Goal: Information Seeking & Learning: Learn about a topic

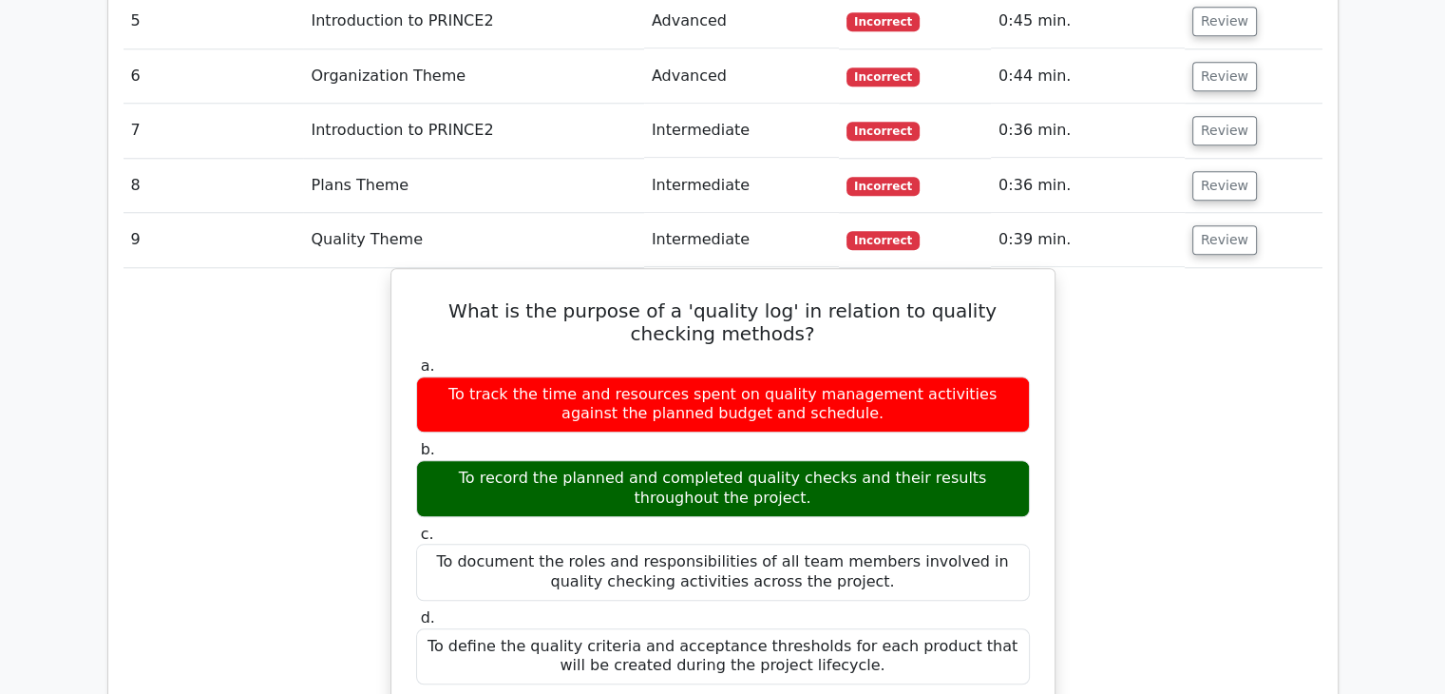
scroll to position [1805, 0]
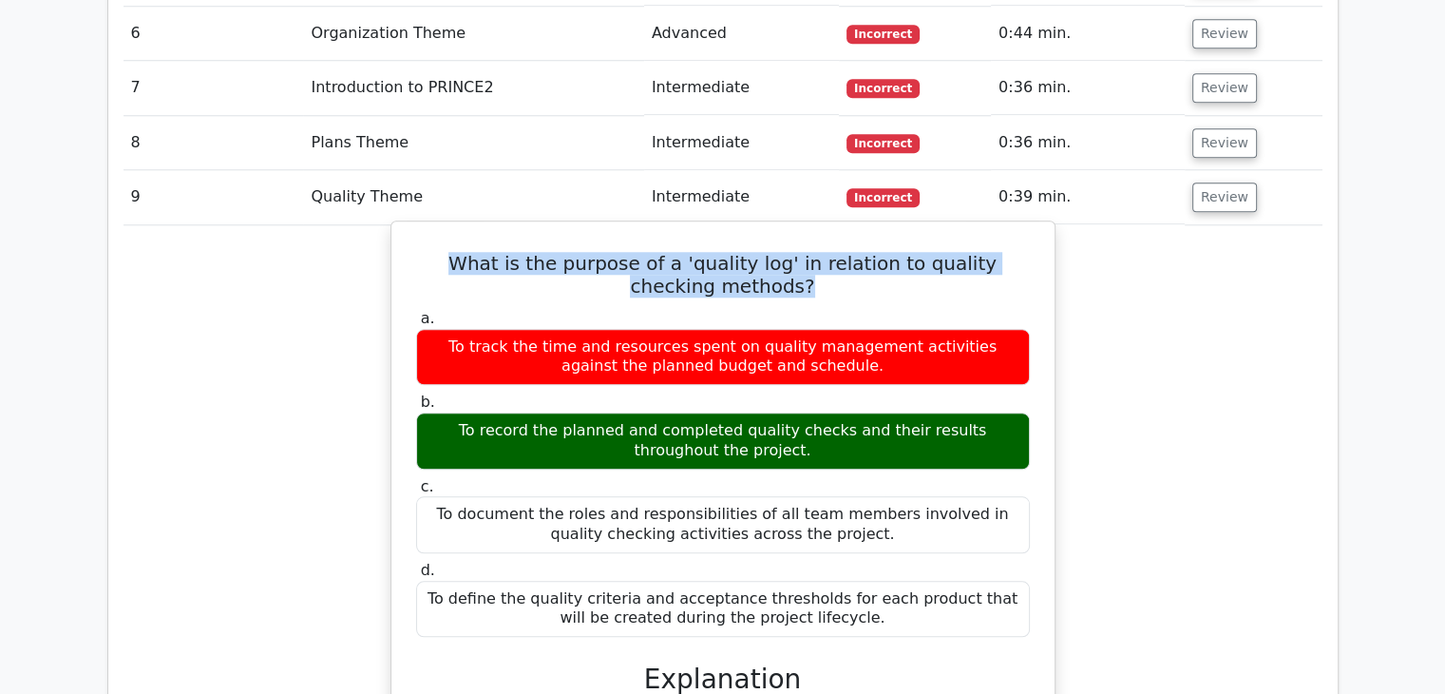
drag, startPoint x: 434, startPoint y: 184, endPoint x: 801, endPoint y: 211, distance: 367.7
click at [801, 252] on h5 "What is the purpose of a 'quality log' in relation to quality checking methods?" at bounding box center [723, 275] width 618 height 46
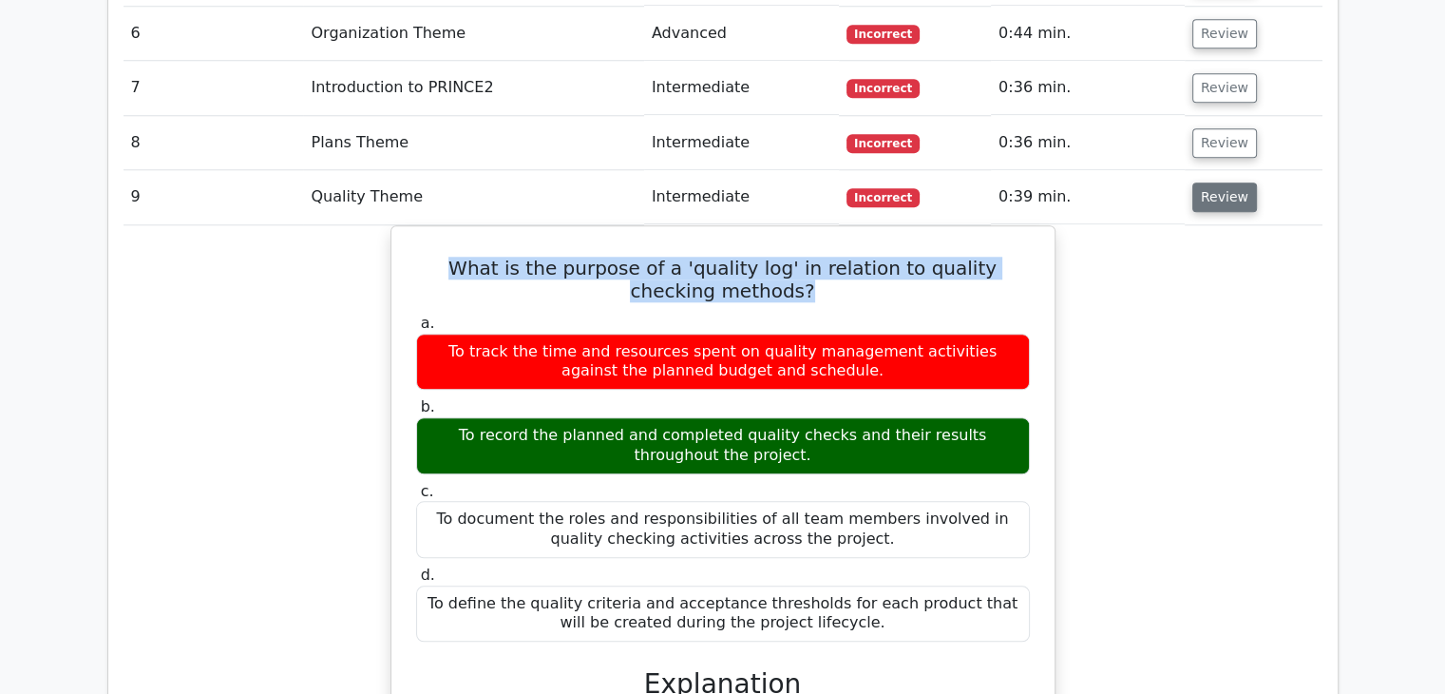
click at [1211, 182] on button "Review" at bounding box center [1224, 196] width 65 height 29
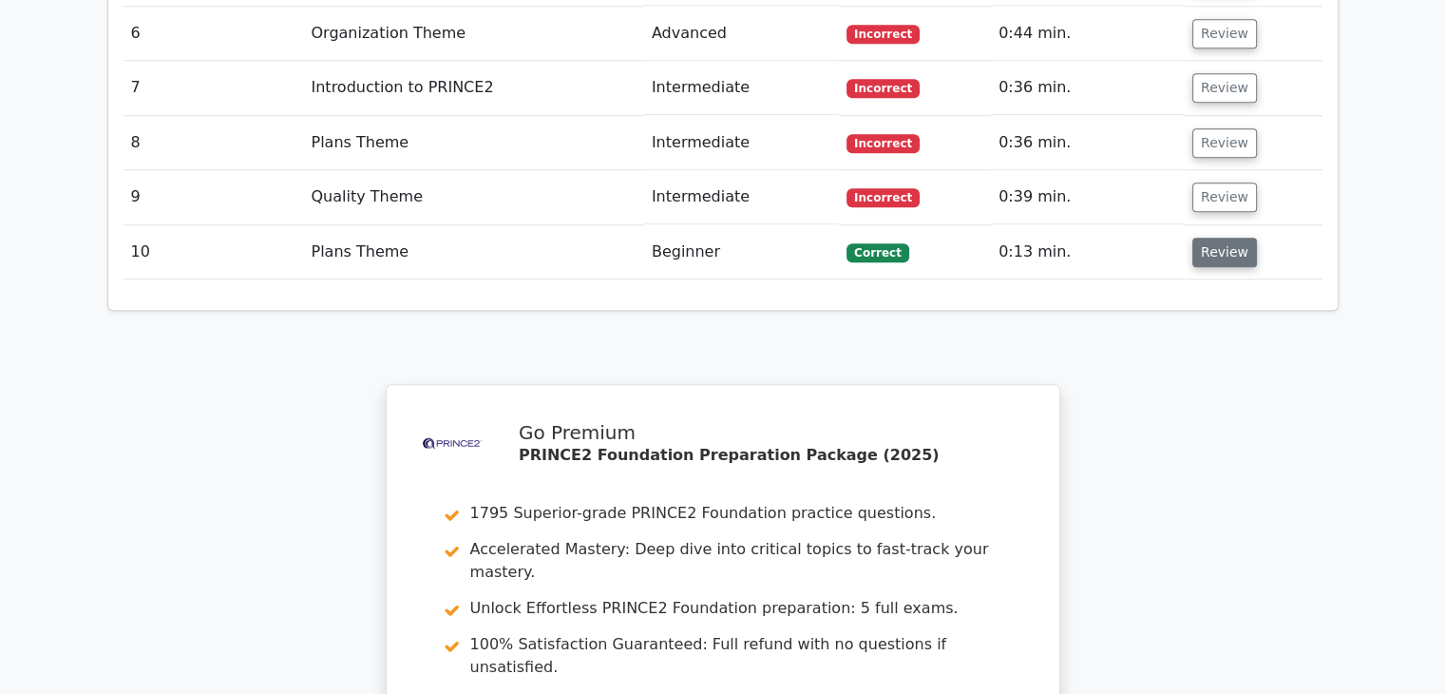
click at [1222, 238] on button "Review" at bounding box center [1224, 252] width 65 height 29
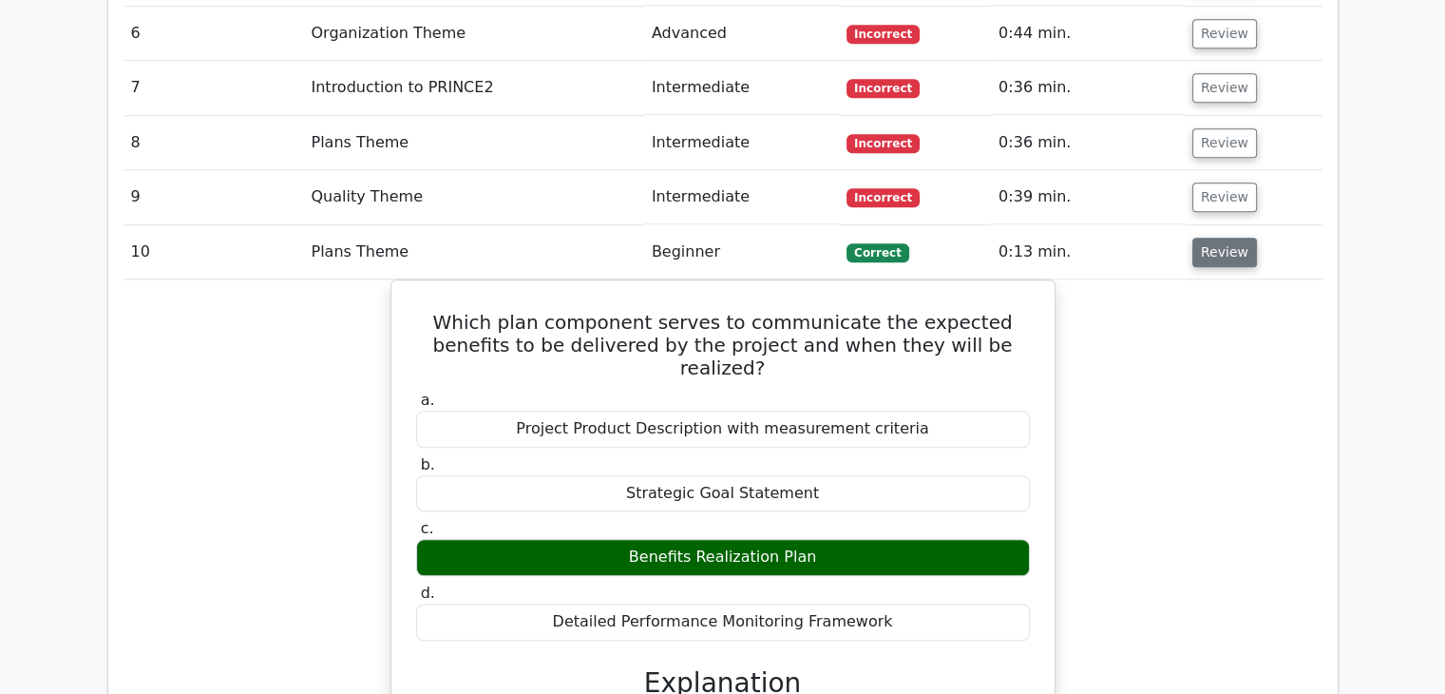
click at [1222, 238] on button "Review" at bounding box center [1224, 252] width 65 height 29
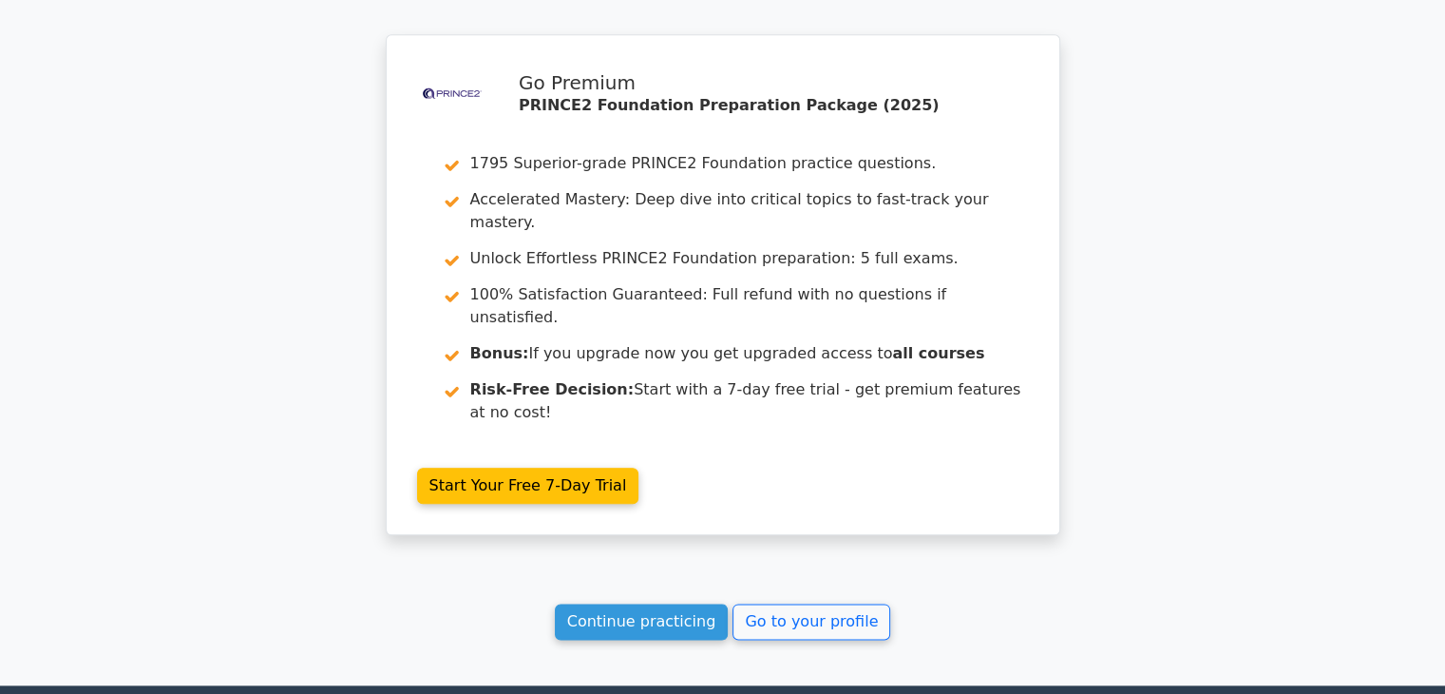
scroll to position [2185, 0]
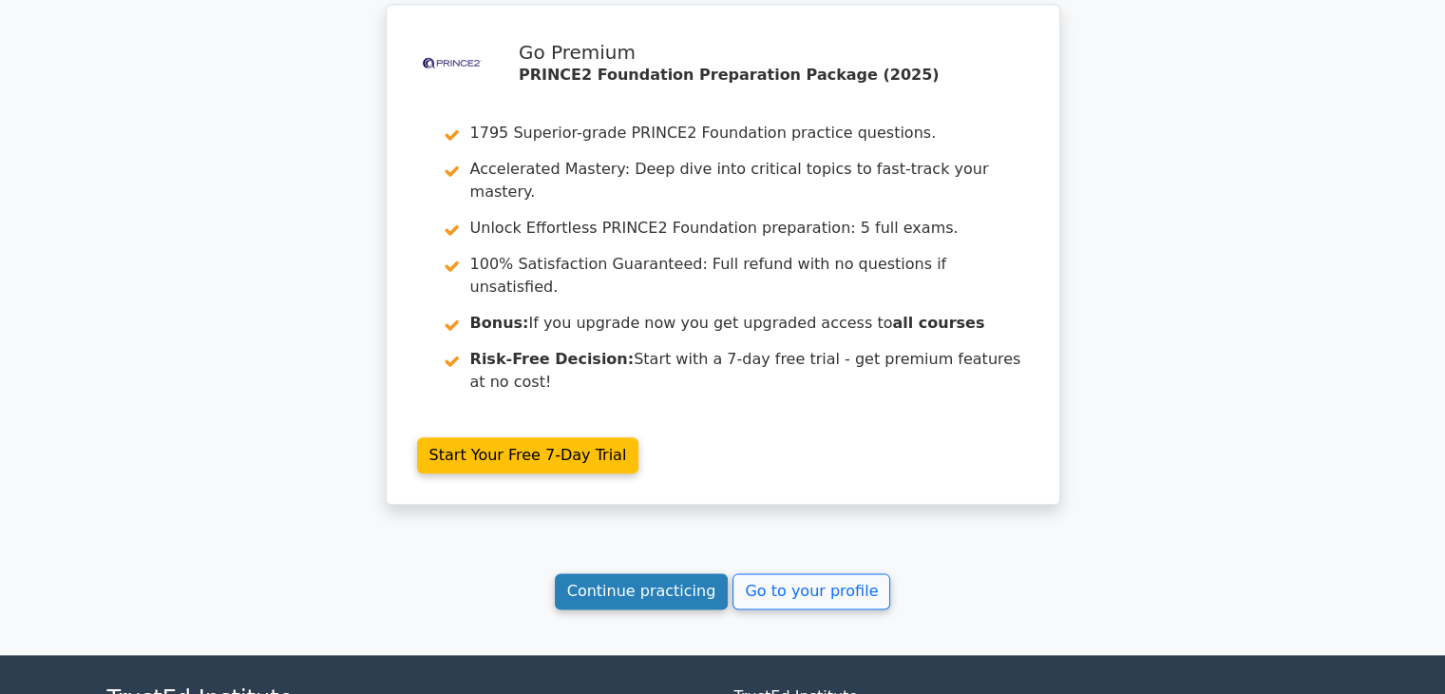
click at [665, 573] on link "Continue practicing" at bounding box center [642, 591] width 174 height 36
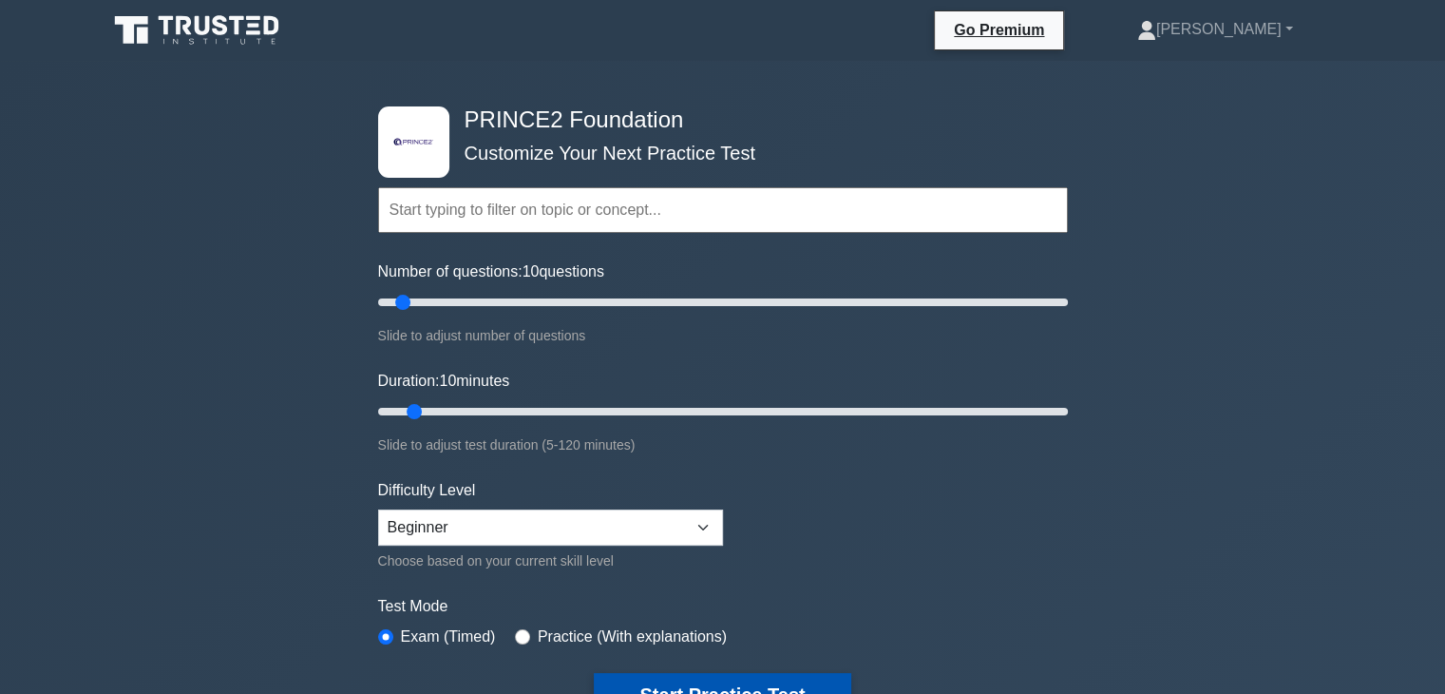
click at [695, 673] on button "Start Practice Test" at bounding box center [722, 695] width 257 height 44
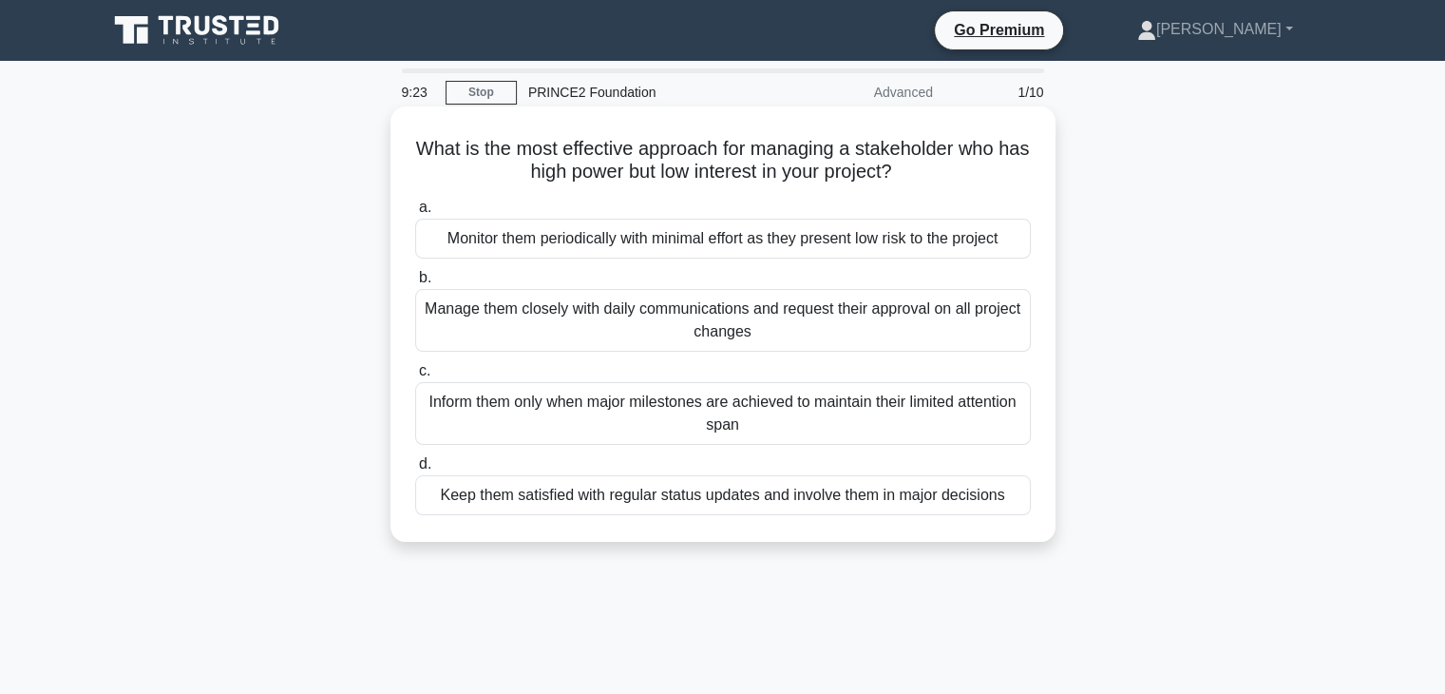
click at [743, 501] on div "Keep them satisfied with regular status updates and involve them in major decis…" at bounding box center [723, 495] width 616 height 40
click at [415, 470] on input "d. Keep them satisfied with regular status updates and involve them in major de…" at bounding box center [415, 464] width 0 height 12
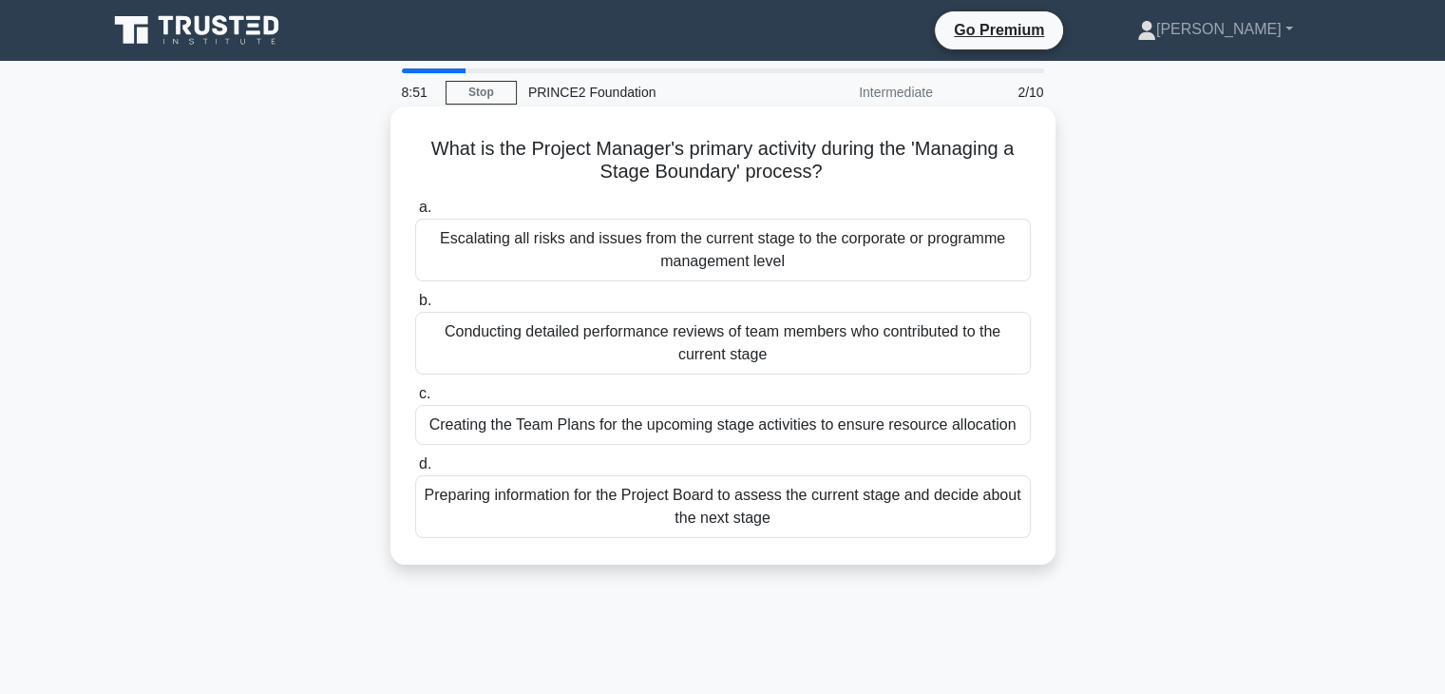
click at [798, 358] on div "Conducting detailed performance reviews of team members who contributed to the …" at bounding box center [723, 343] width 616 height 63
click at [415, 307] on input "b. Conducting detailed performance reviews of team members who contributed to t…" at bounding box center [415, 301] width 0 height 12
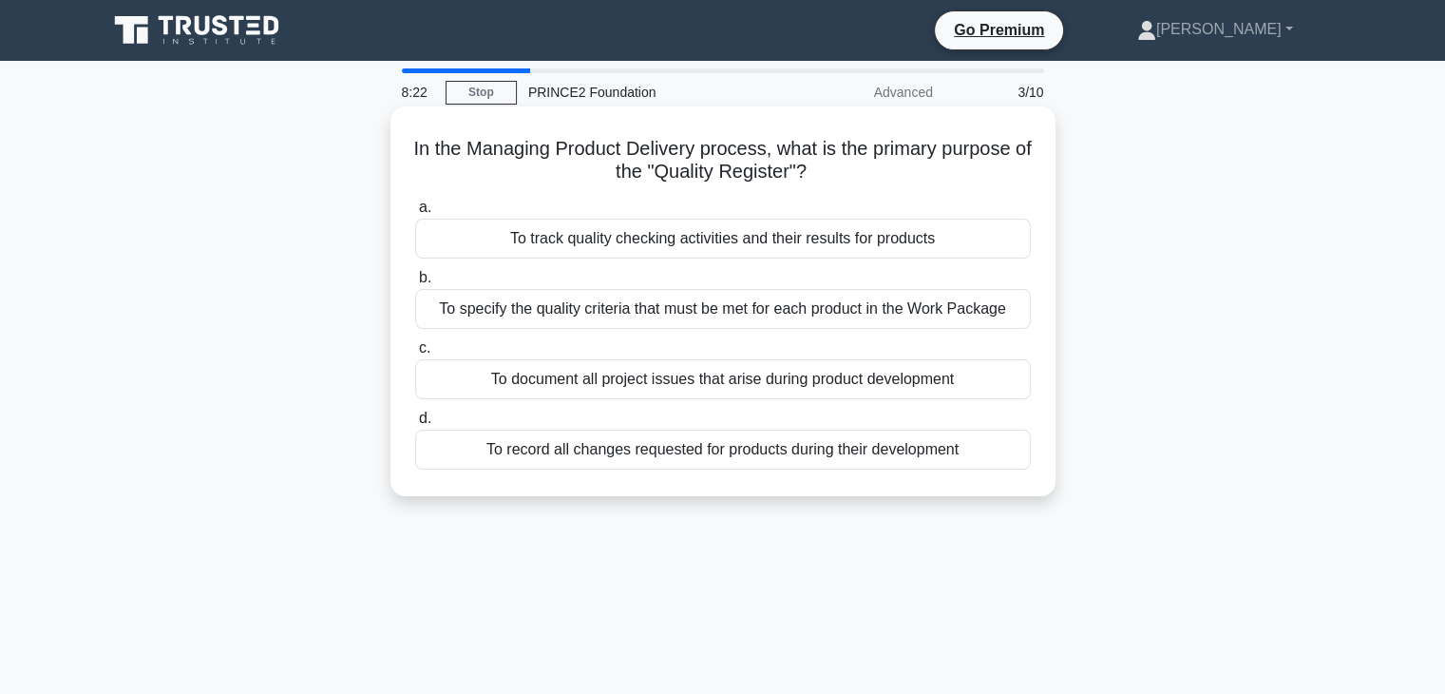
click at [515, 246] on div "To track quality checking activities and their results for products" at bounding box center [723, 239] width 616 height 40
click at [415, 214] on input "a. To track quality checking activities and their results for products" at bounding box center [415, 207] width 0 height 12
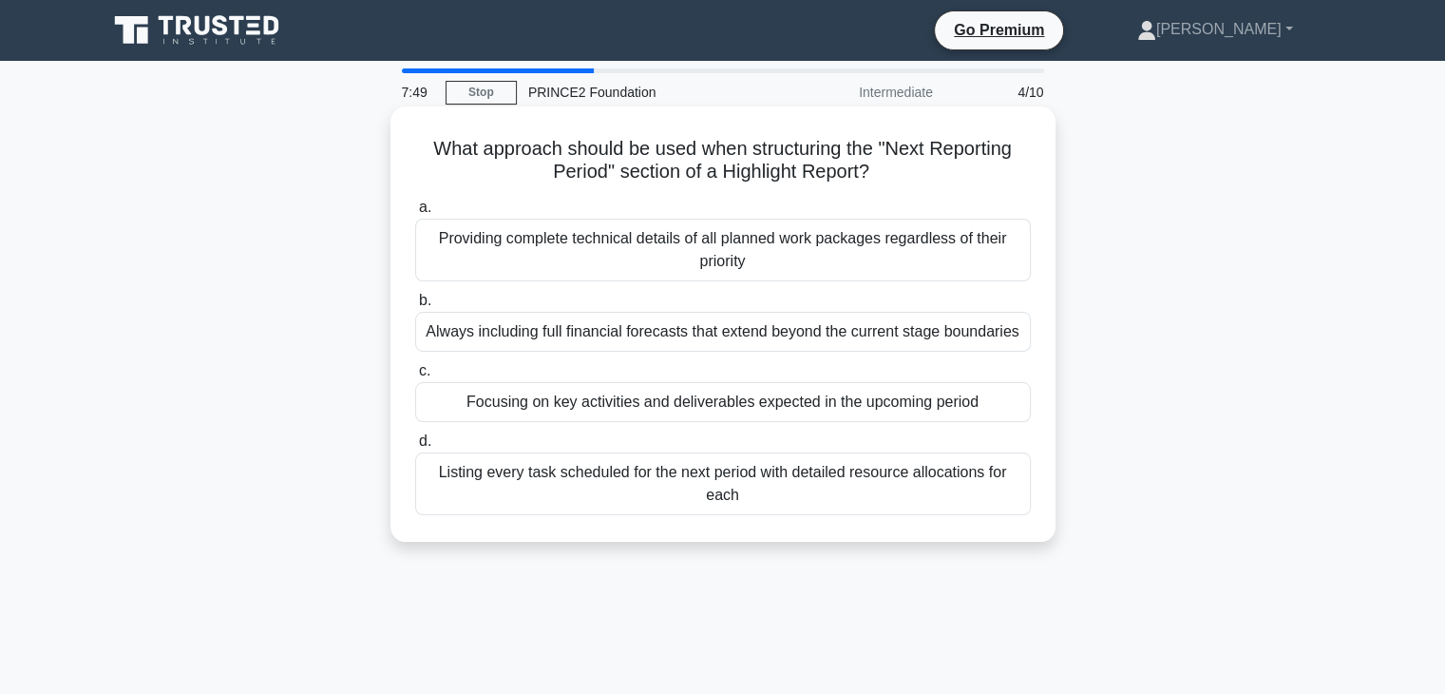
click at [559, 490] on div "Listing every task scheduled for the next period with detailed resource allocat…" at bounding box center [723, 483] width 616 height 63
click at [415, 448] on input "d. Listing every task scheduled for the next period with detailed resource allo…" at bounding box center [415, 441] width 0 height 12
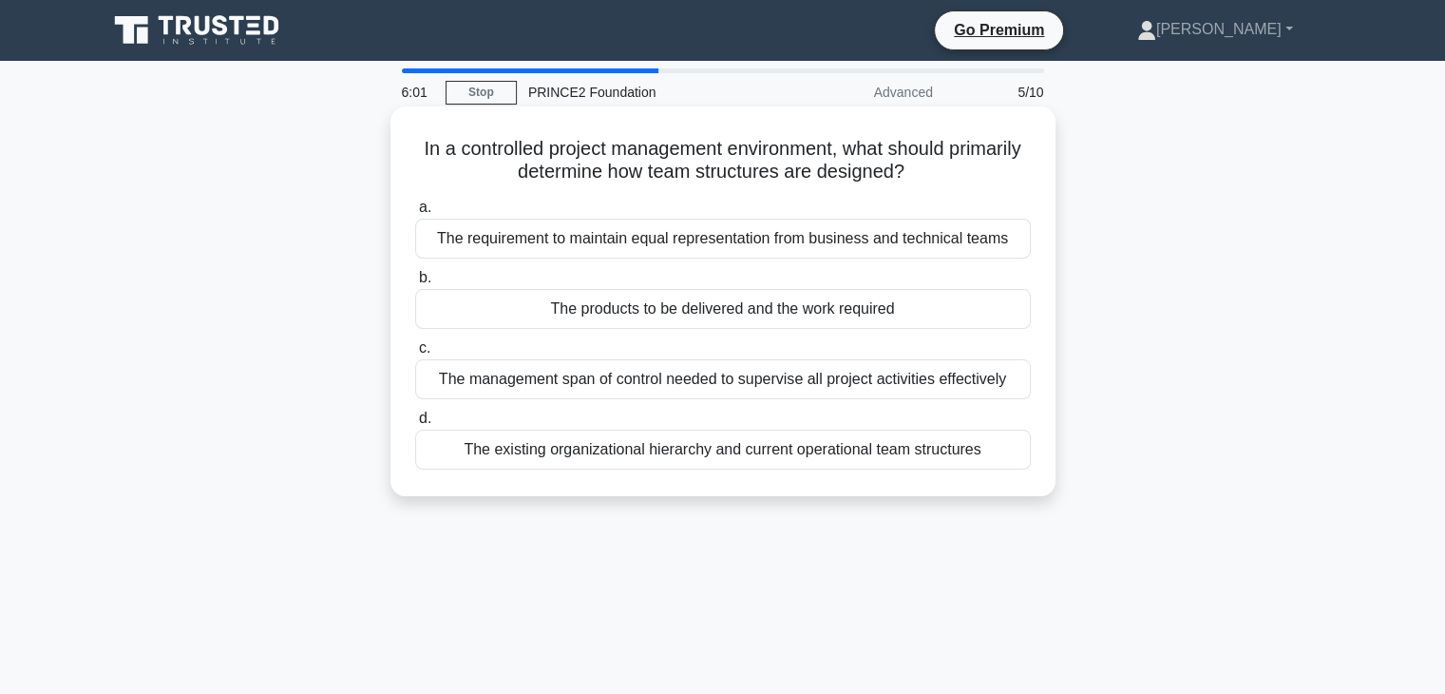
click at [716, 379] on div "The management span of control needed to supervise all project activities effec…" at bounding box center [723, 379] width 616 height 40
click at [415, 354] on input "c. The management span of control needed to supervise all project activities ef…" at bounding box center [415, 348] width 0 height 12
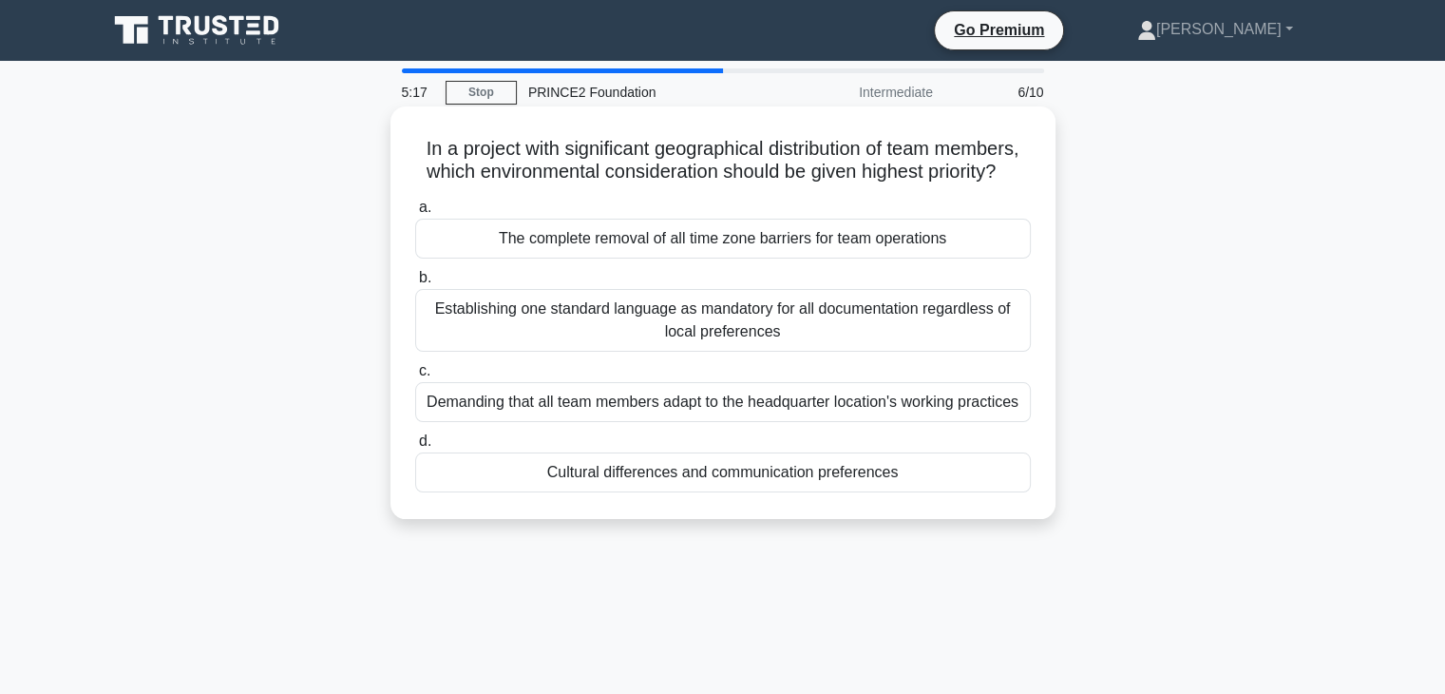
click at [913, 492] on div "Cultural differences and communication preferences" at bounding box center [723, 472] width 616 height 40
click at [415, 448] on input "d. Cultural differences and communication preferences" at bounding box center [415, 441] width 0 height 12
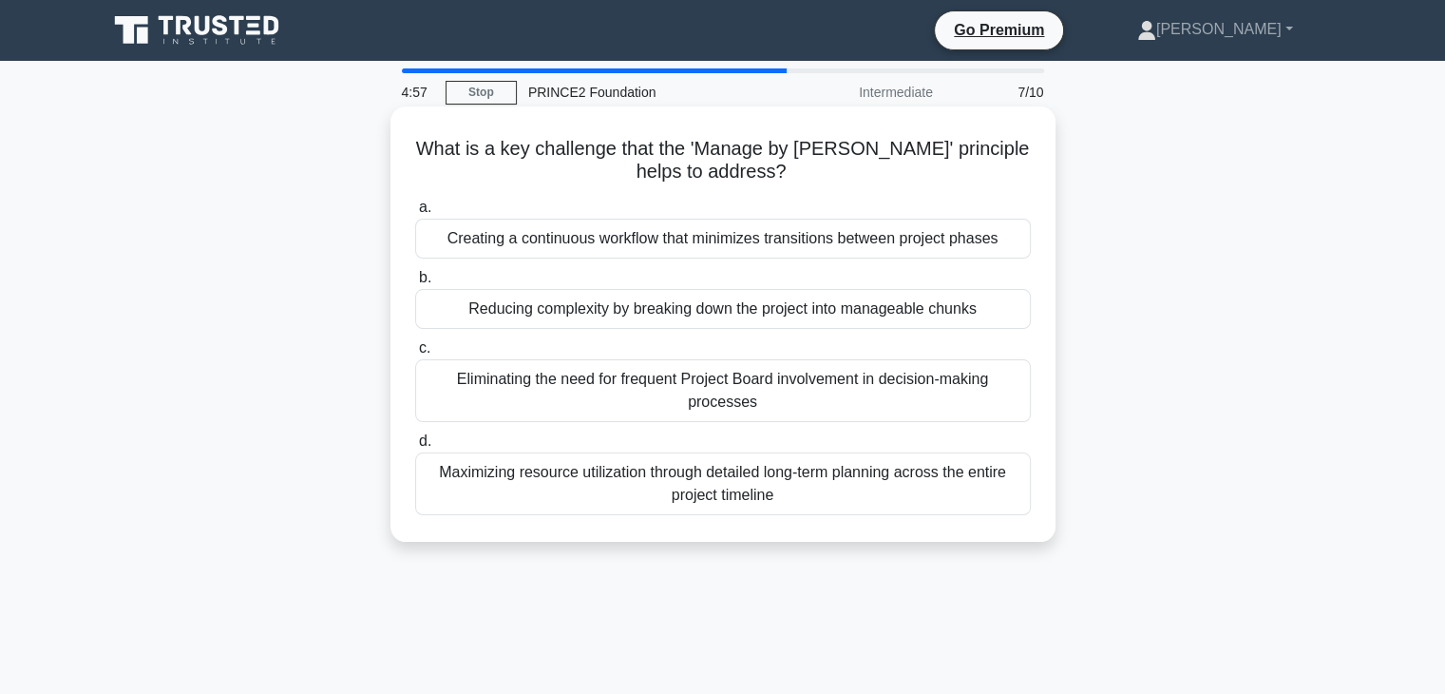
click at [968, 313] on div "Reducing complexity by breaking down the project into manageable chunks" at bounding box center [723, 309] width 616 height 40
click at [415, 284] on input "b. Reducing complexity by breaking down the project into manageable chunks" at bounding box center [415, 278] width 0 height 12
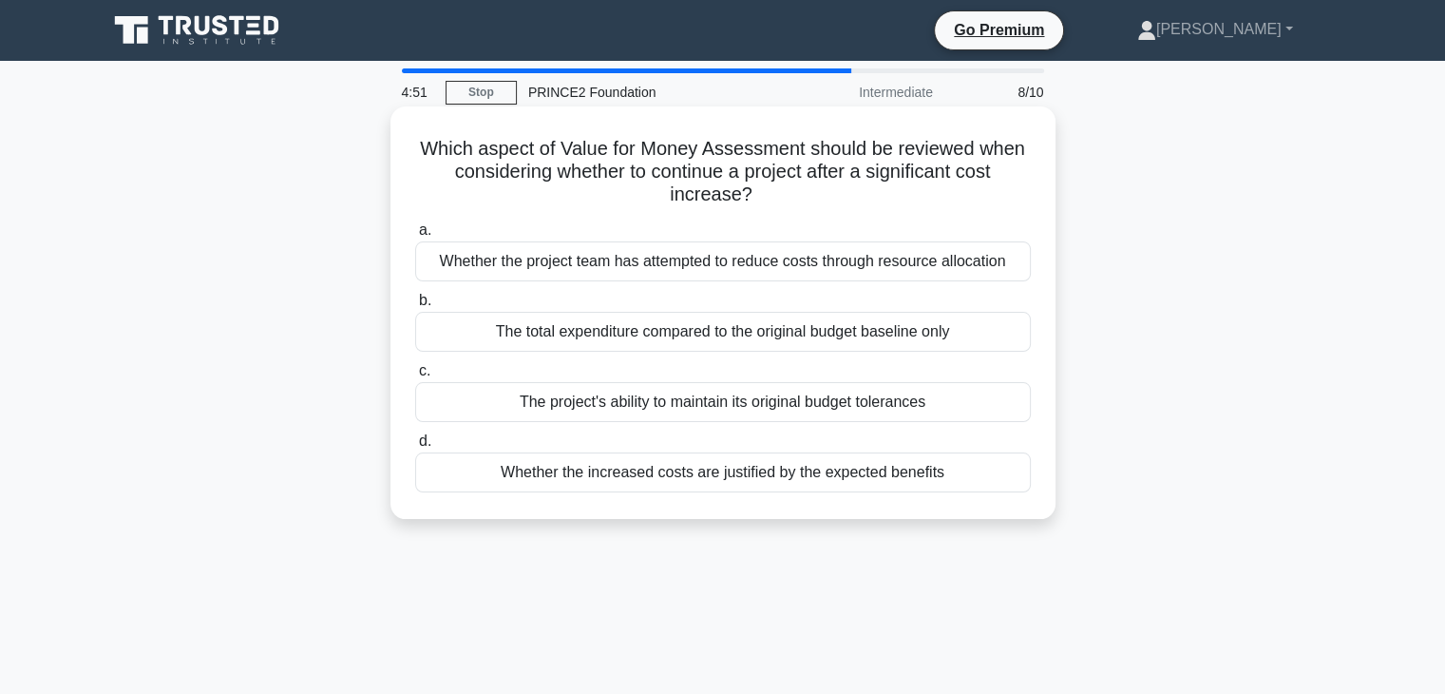
drag, startPoint x: 635, startPoint y: 149, endPoint x: 1031, endPoint y: 189, distance: 398.2
click at [1031, 189] on h5 "Which aspect of Value for Money Assessment should be reviewed when considering …" at bounding box center [722, 172] width 619 height 70
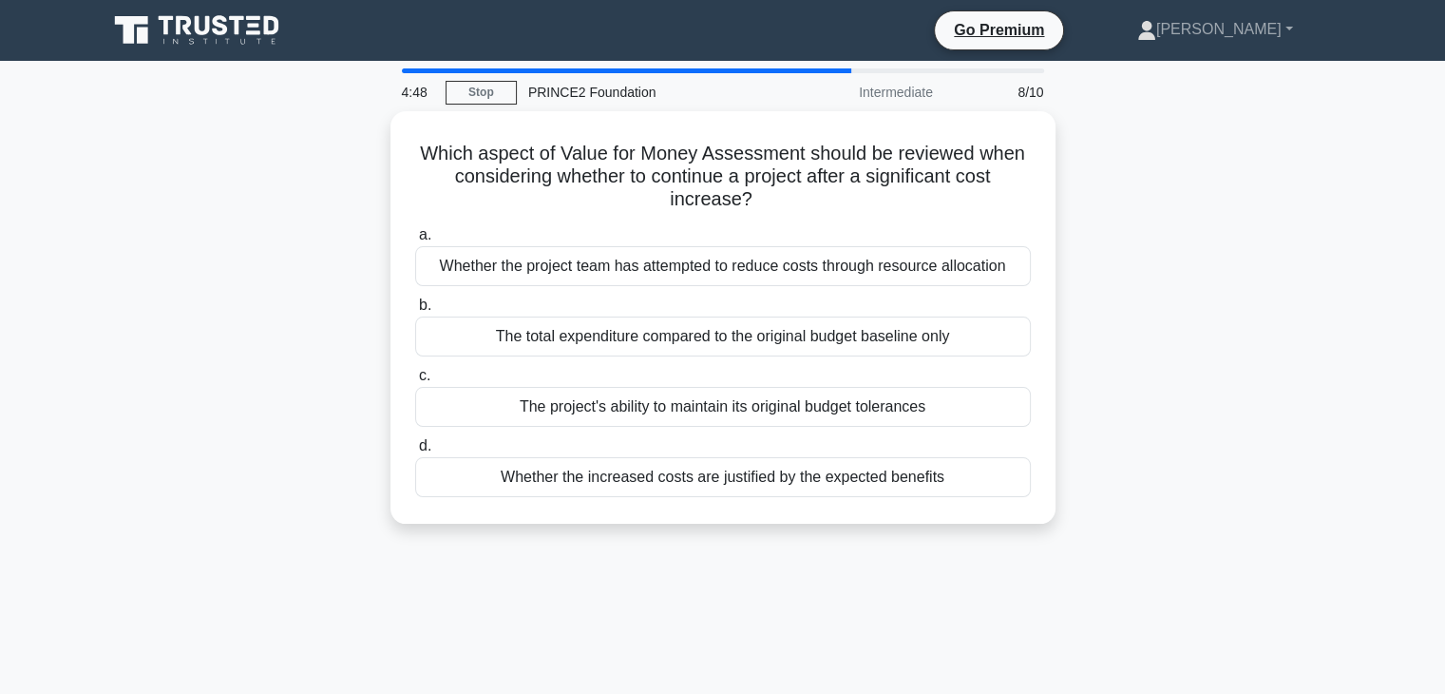
click at [1189, 172] on div "Which aspect of Value for Money Assessment should be reviewed when considering …" at bounding box center [723, 328] width 1254 height 435
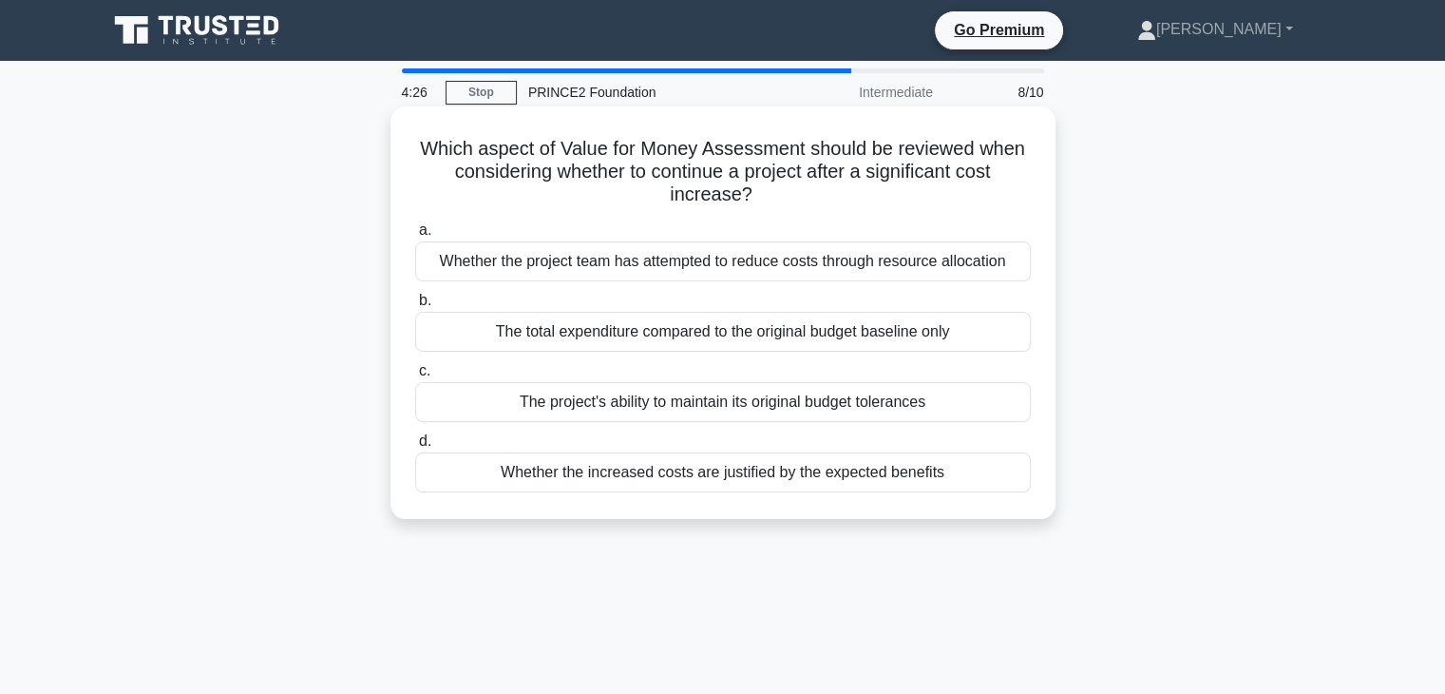
click at [787, 402] on div "The project's ability to maintain its original budget tolerances" at bounding box center [723, 402] width 616 height 40
click at [415, 377] on input "c. The project's ability to maintain its original budget tolerances" at bounding box center [415, 371] width 0 height 12
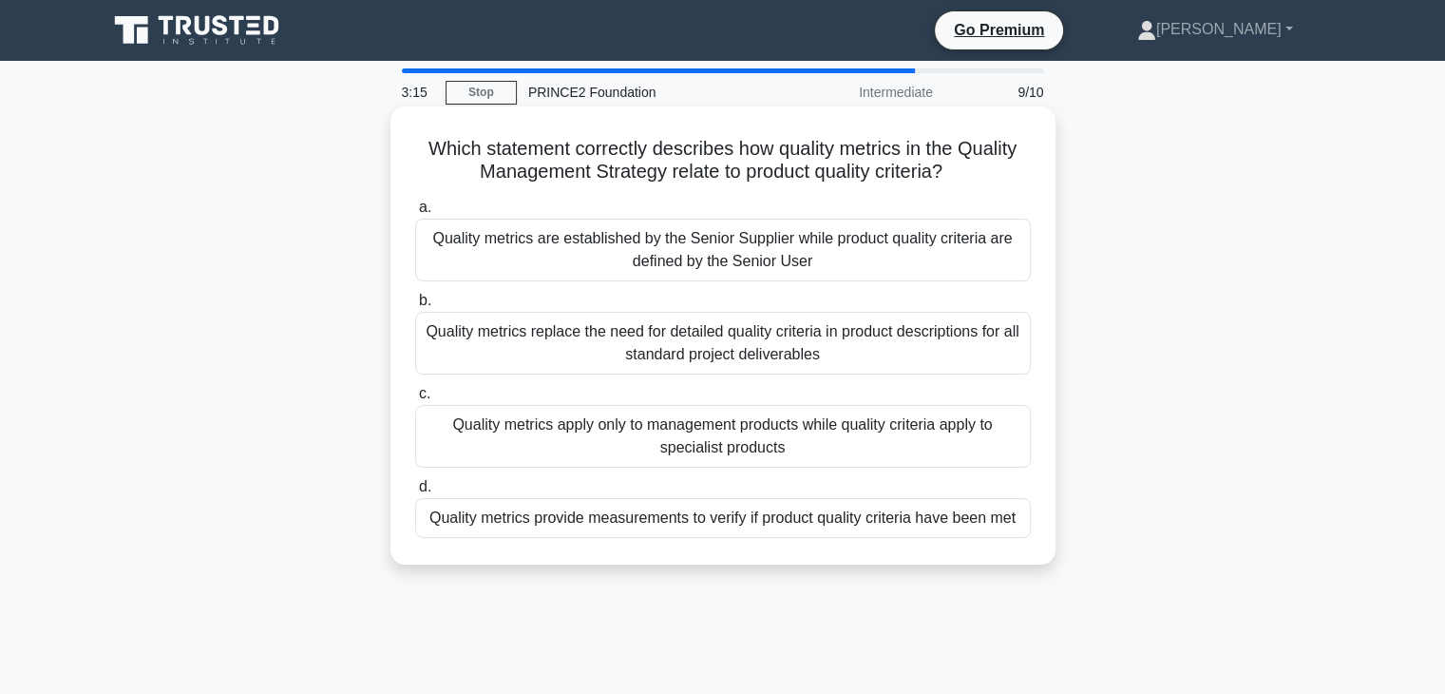
click at [718, 525] on div "Quality metrics provide measurements to verify if product quality criteria have…" at bounding box center [723, 518] width 616 height 40
click at [415, 493] on input "d. Quality metrics provide measurements to verify if product quality criteria h…" at bounding box center [415, 487] width 0 height 12
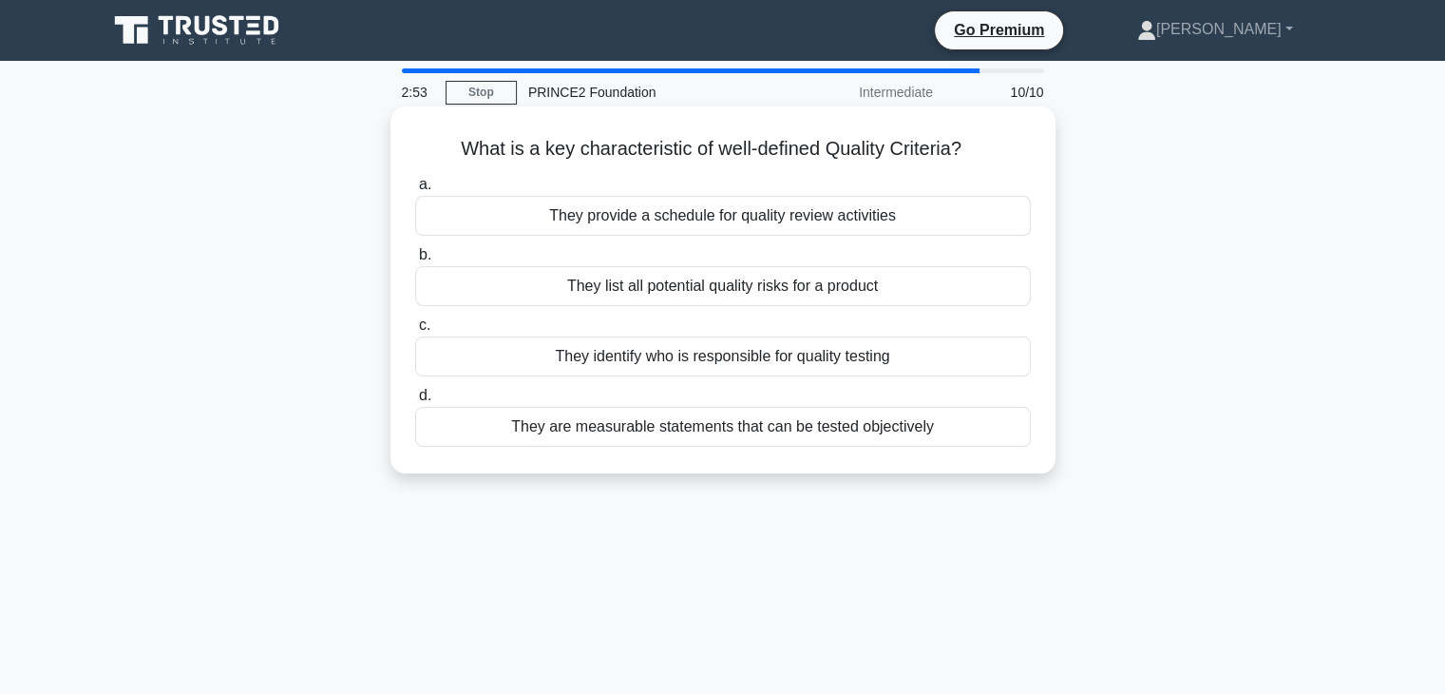
click at [779, 358] on div "They identify who is responsible for quality testing" at bounding box center [723, 356] width 616 height 40
click at [415, 332] on input "c. They identify who is responsible for quality testing" at bounding box center [415, 325] width 0 height 12
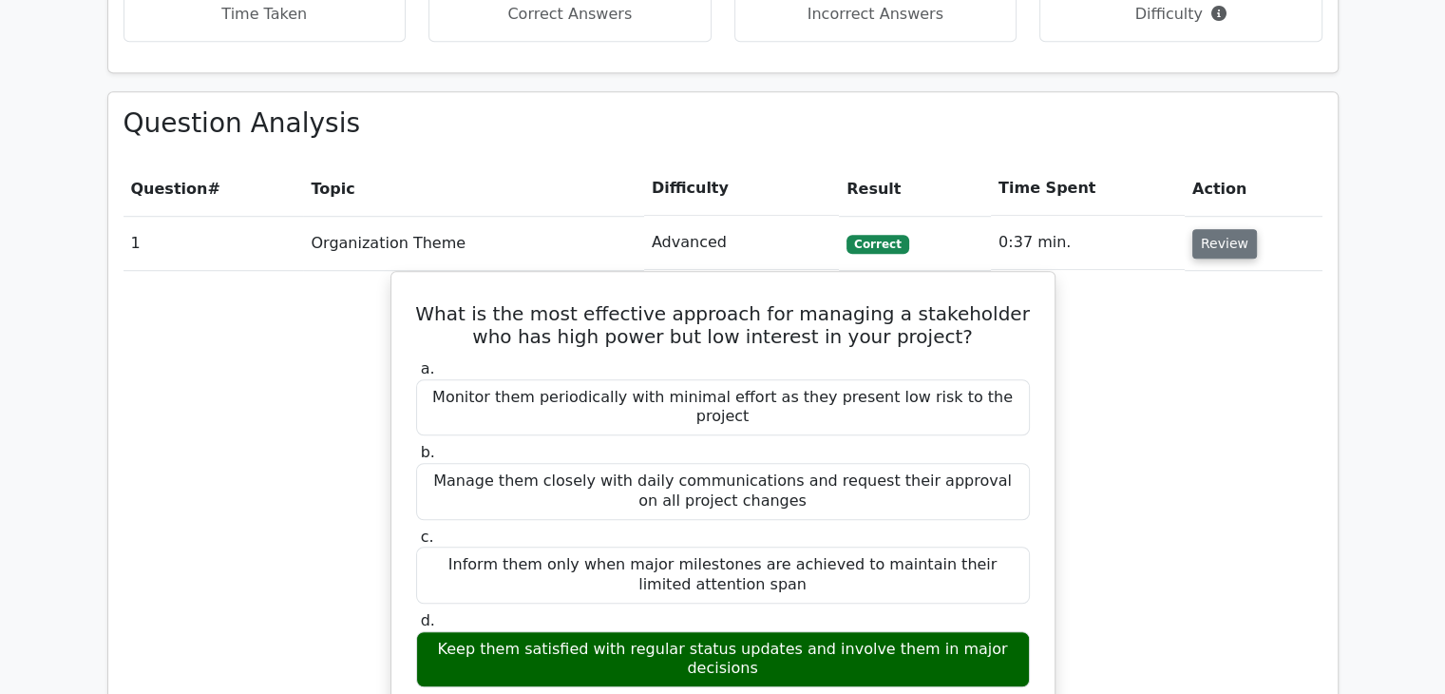
scroll to position [1520, 0]
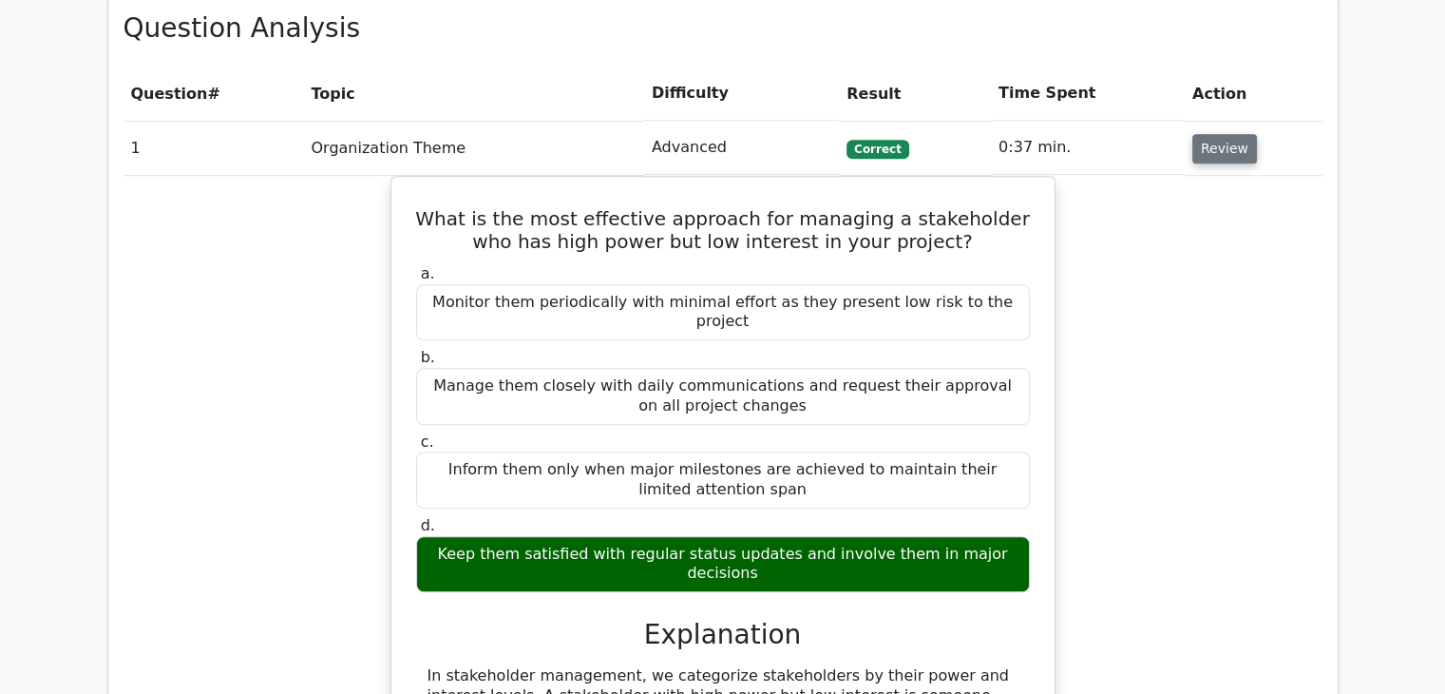
click at [1195, 134] on button "Review" at bounding box center [1224, 148] width 65 height 29
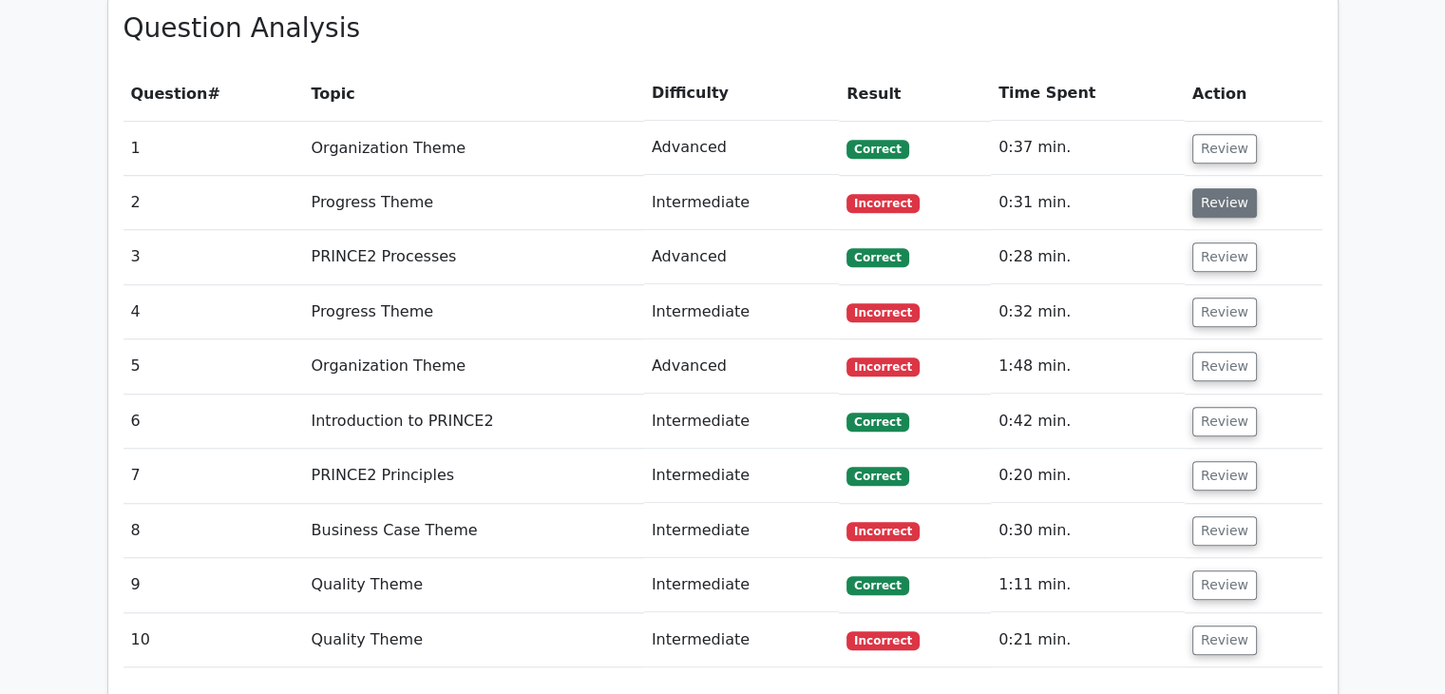
click at [1192, 188] on button "Review" at bounding box center [1224, 202] width 65 height 29
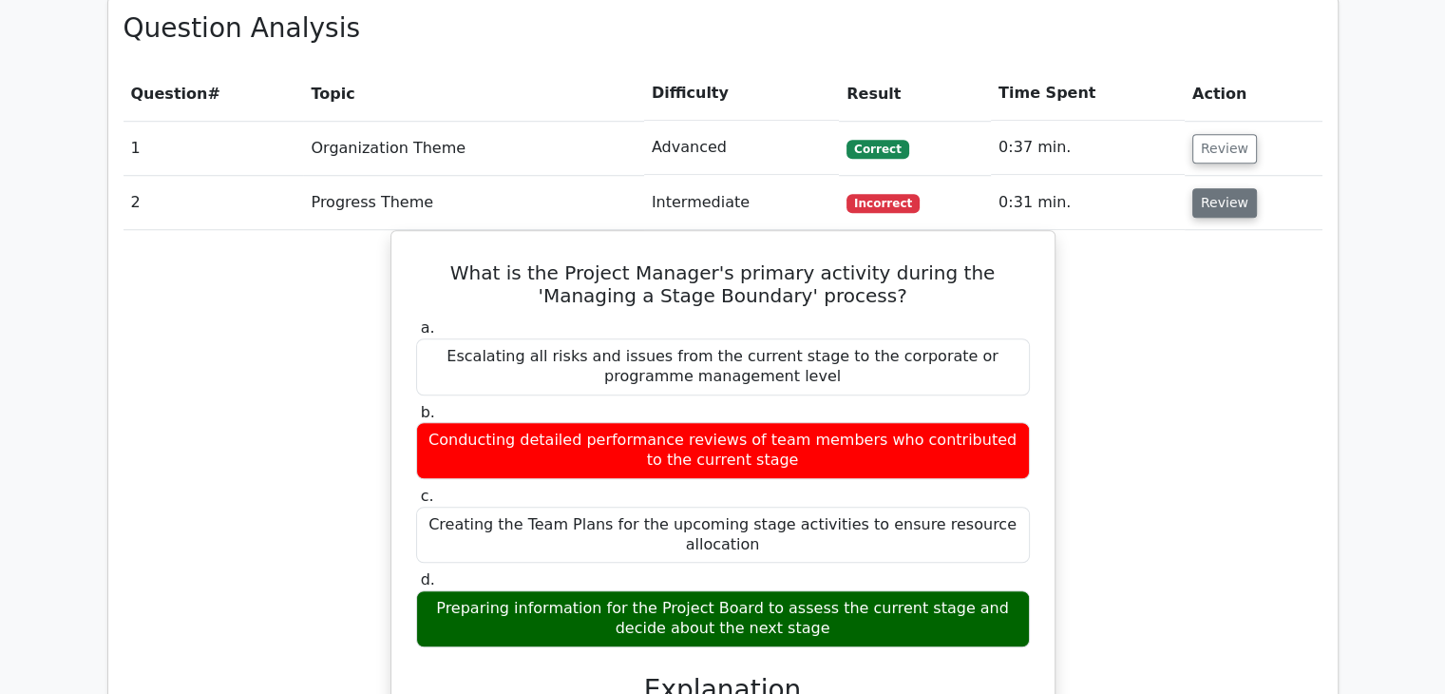
click at [1209, 188] on button "Review" at bounding box center [1224, 202] width 65 height 29
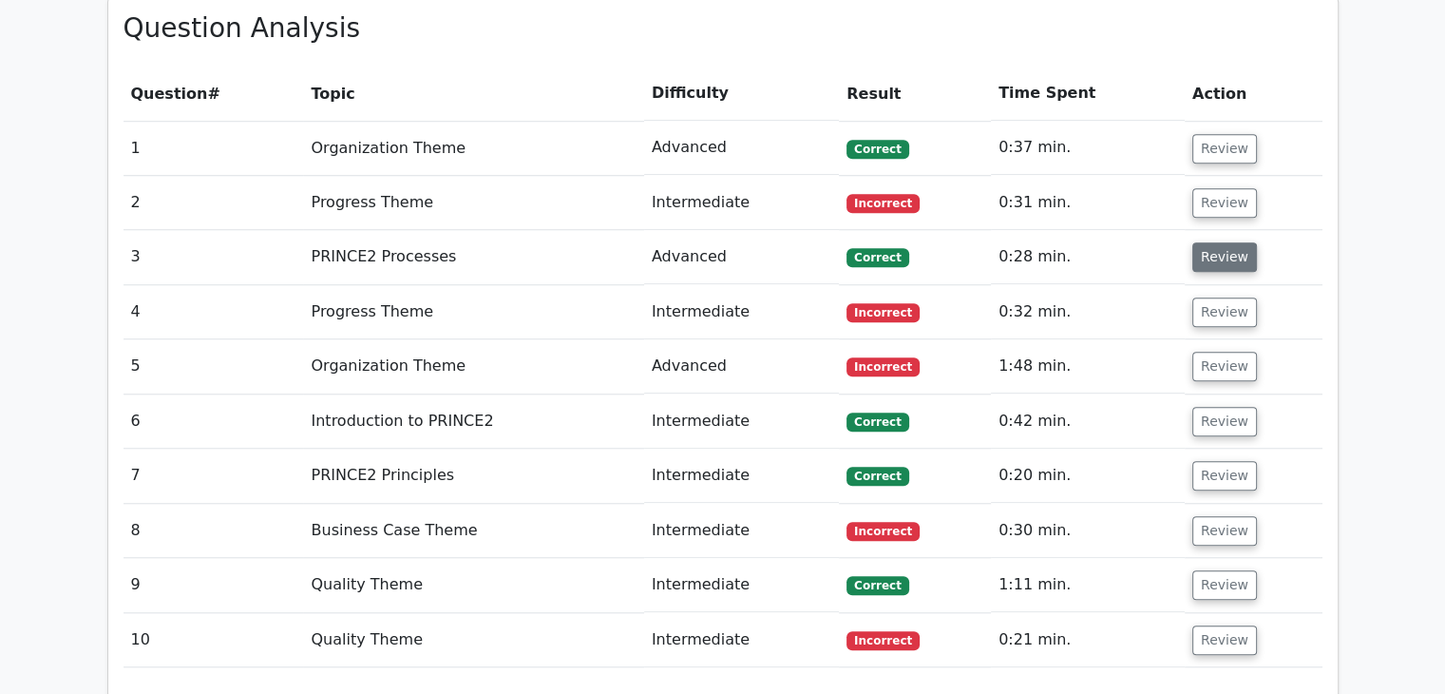
click at [1209, 242] on button "Review" at bounding box center [1224, 256] width 65 height 29
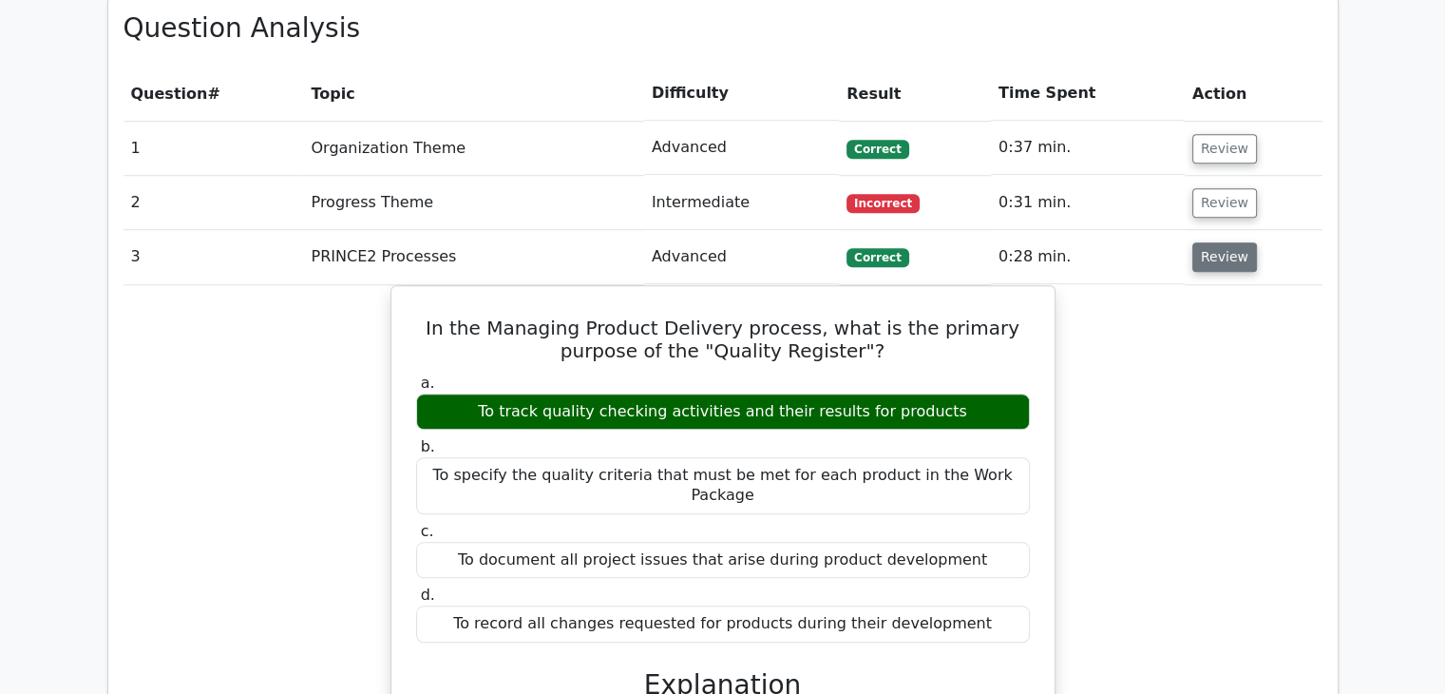
click at [1212, 242] on button "Review" at bounding box center [1224, 256] width 65 height 29
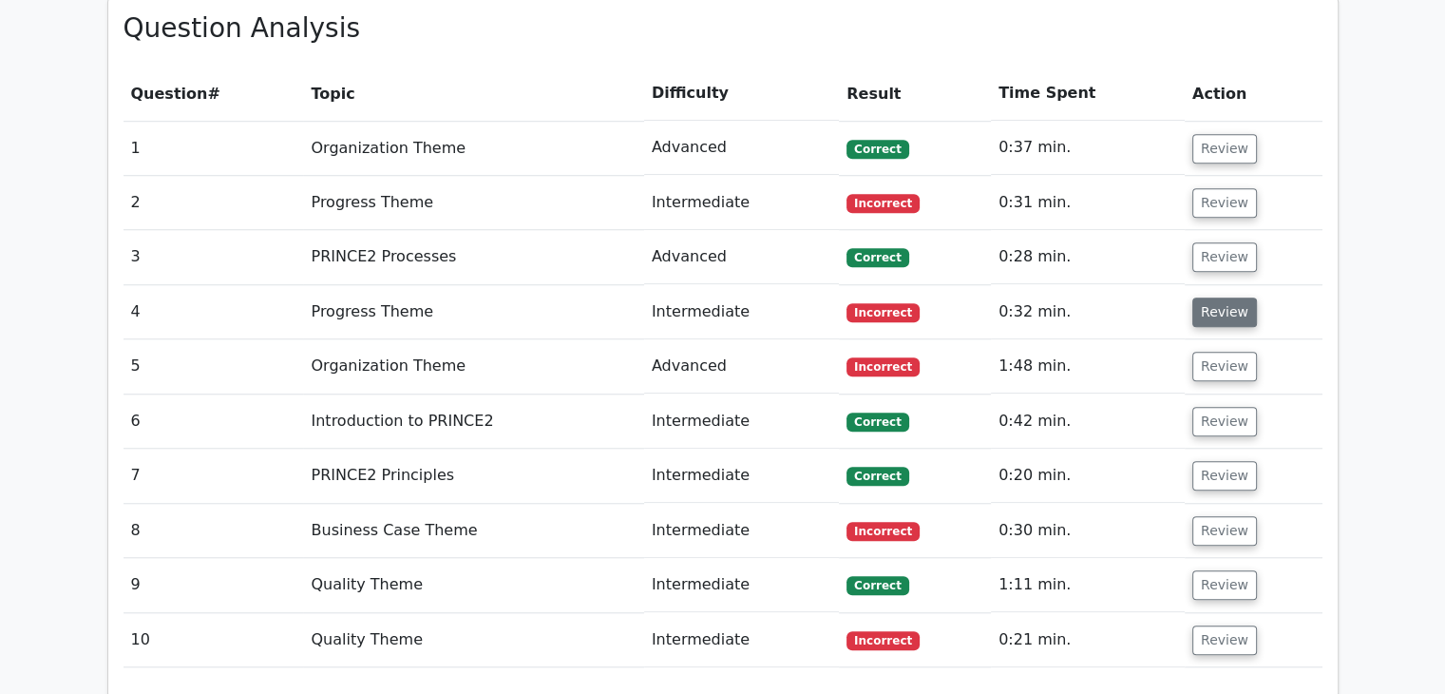
click at [1217, 297] on button "Review" at bounding box center [1224, 311] width 65 height 29
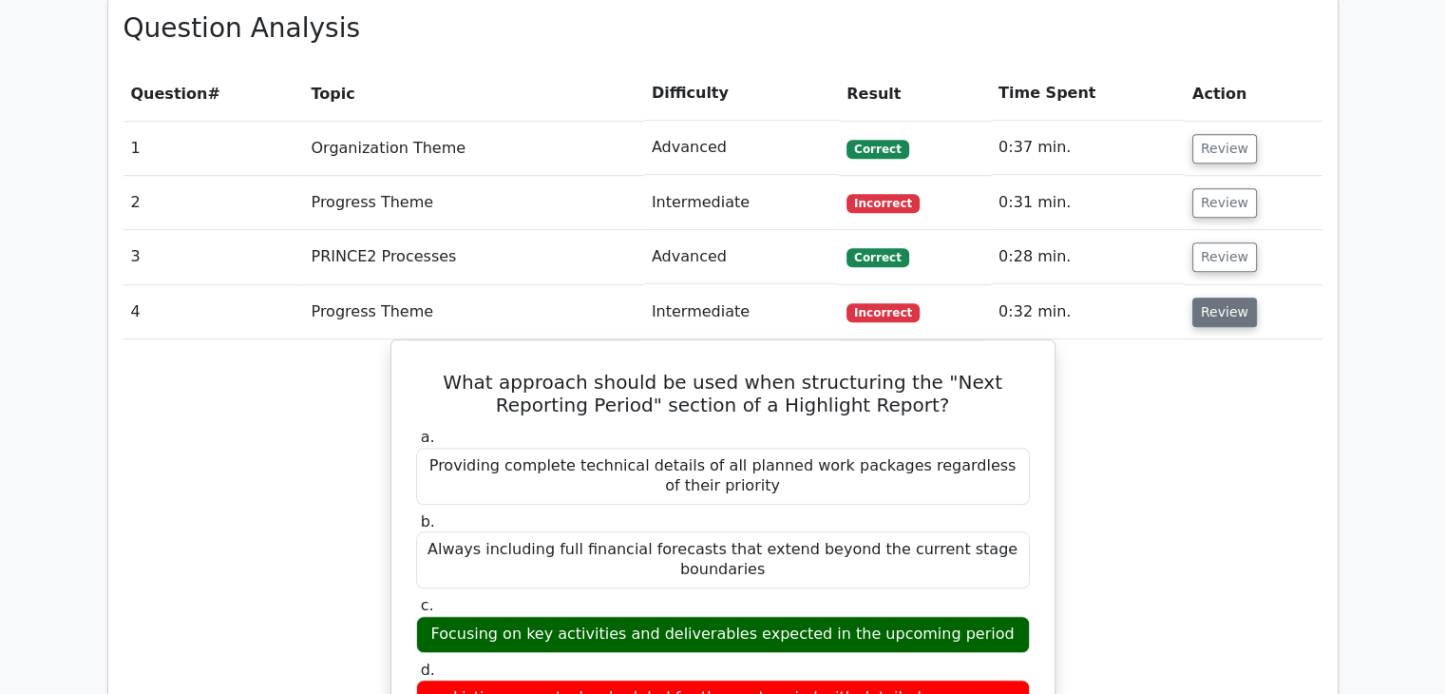
click at [1209, 297] on button "Review" at bounding box center [1224, 311] width 65 height 29
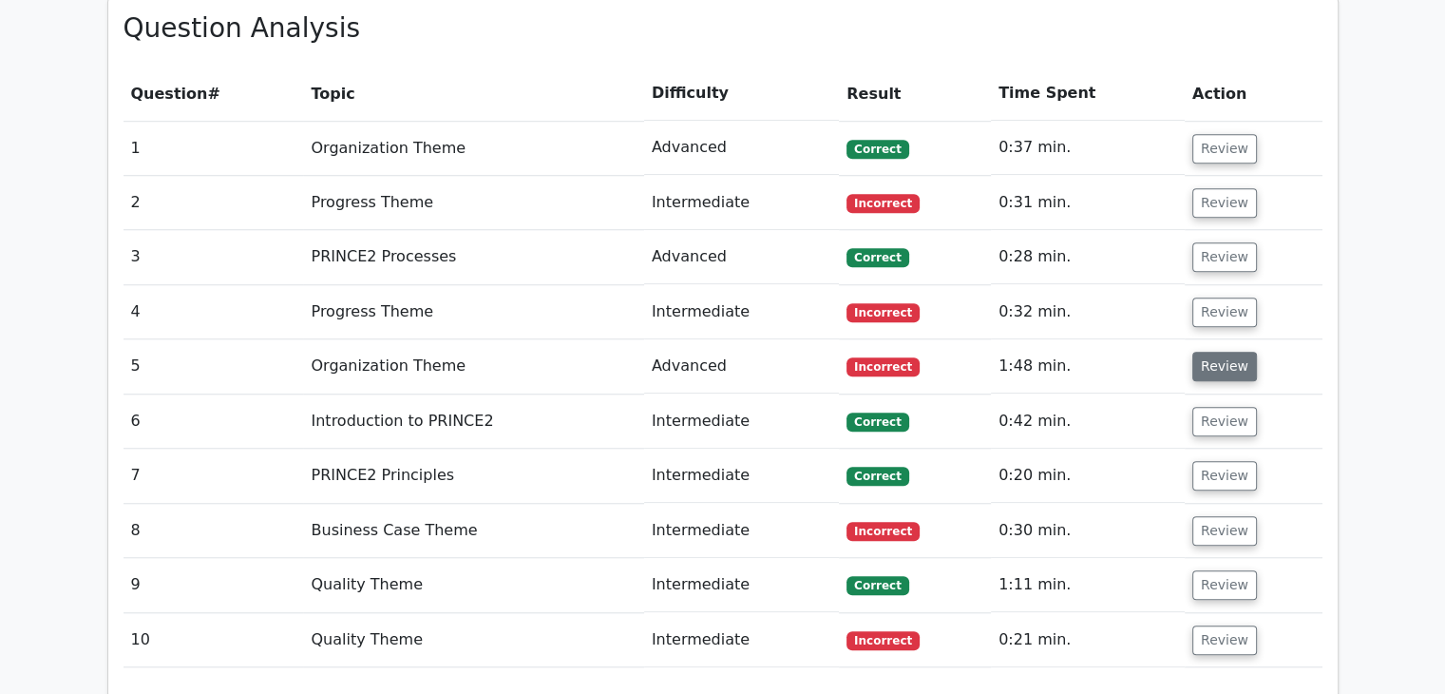
click at [1214, 352] on button "Review" at bounding box center [1224, 366] width 65 height 29
